Goal: Information Seeking & Learning: Learn about a topic

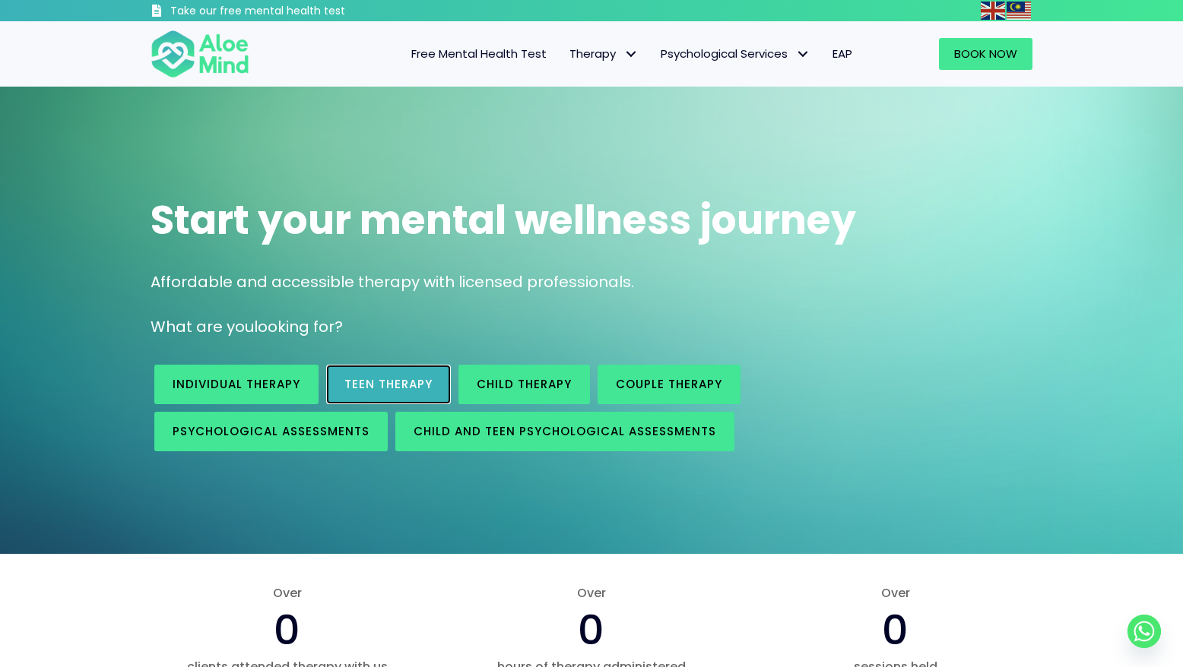
click at [408, 382] on span "Teen Therapy" at bounding box center [388, 384] width 88 height 16
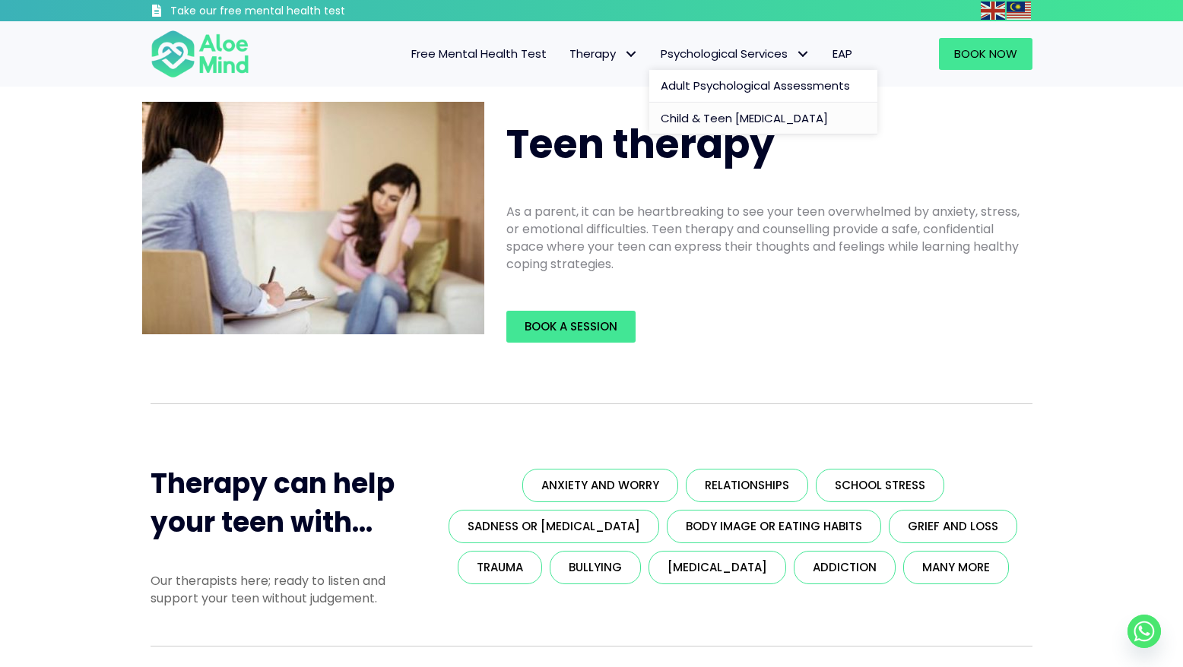
click at [759, 125] on span "Child & Teen [MEDICAL_DATA]" at bounding box center [744, 118] width 167 height 16
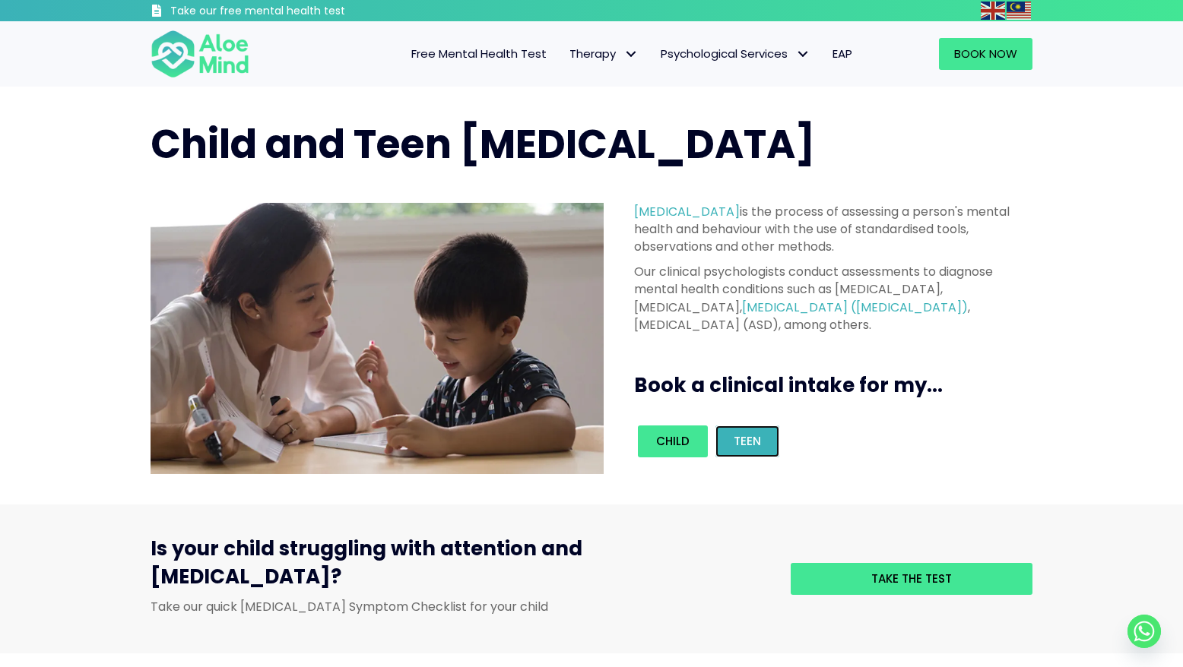
click at [737, 448] on span "Teen" at bounding box center [747, 441] width 27 height 16
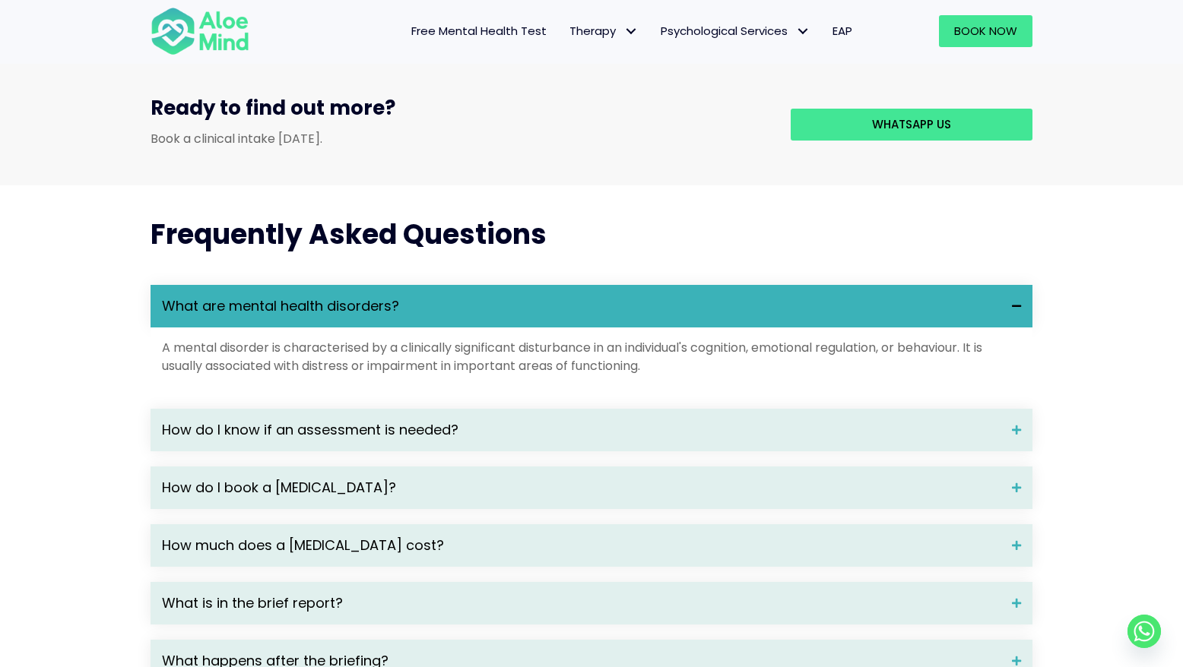
scroll to position [2366, 0]
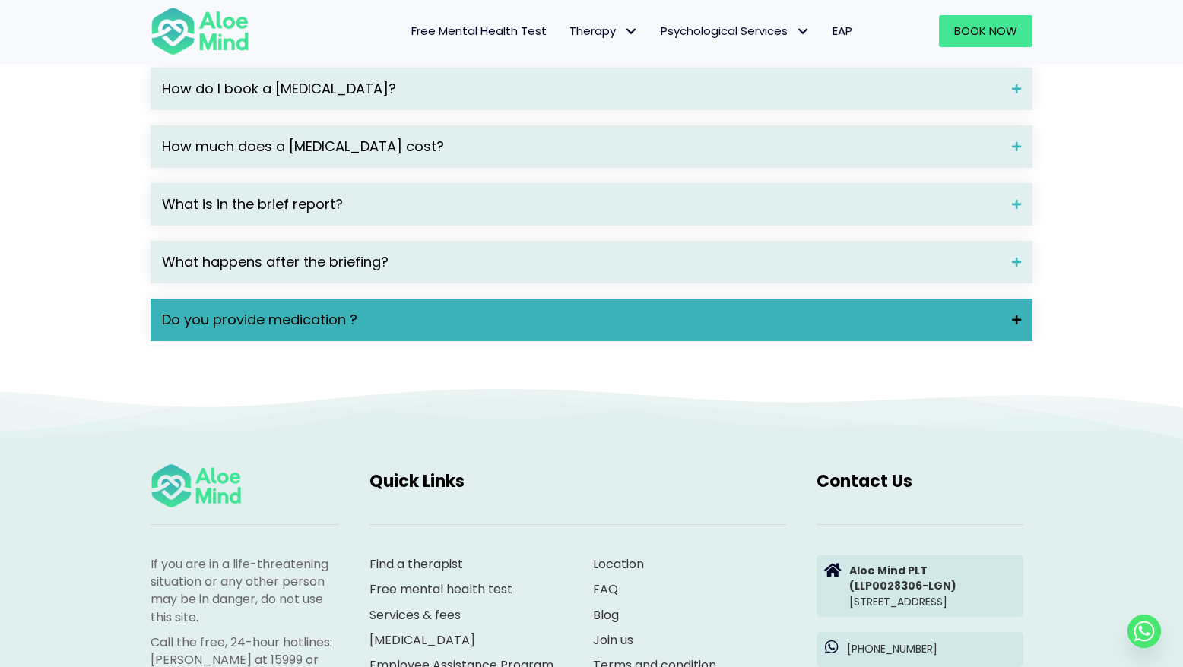
click at [362, 313] on span "Do you provide medication ?" at bounding box center [581, 320] width 838 height 20
